Goal: Navigation & Orientation: Find specific page/section

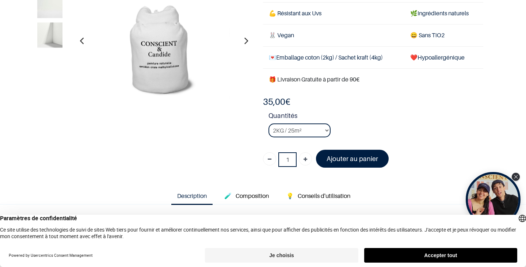
scroll to position [76, 0]
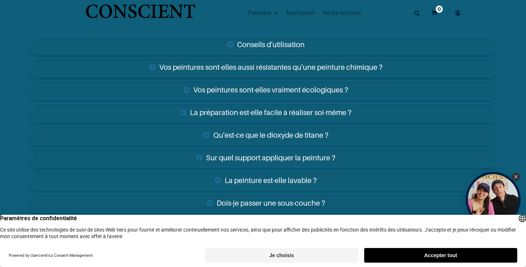
scroll to position [1167, 0]
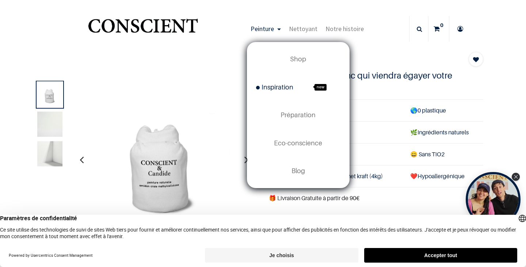
click at [272, 84] on span "Inspiration" at bounding box center [274, 87] width 37 height 8
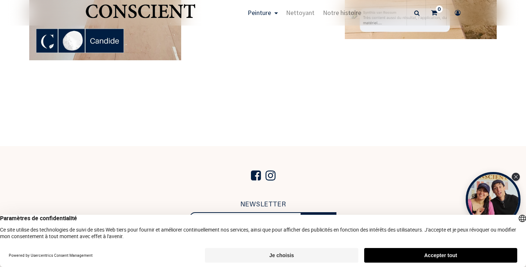
scroll to position [1863, 0]
